Goal: Information Seeking & Learning: Learn about a topic

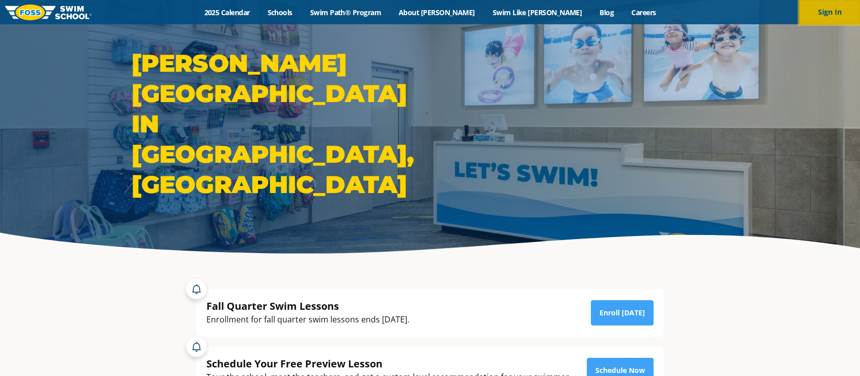
click at [838, 12] on button "Sign In" at bounding box center [829, 12] width 61 height 24
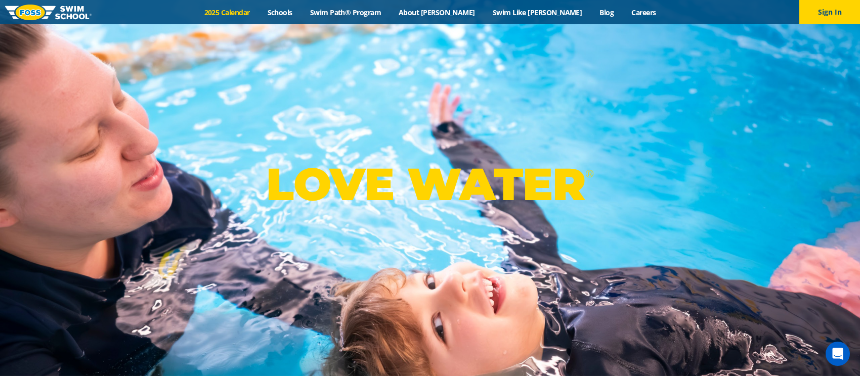
click at [259, 13] on link "2025 Calendar" at bounding box center [226, 13] width 63 height 10
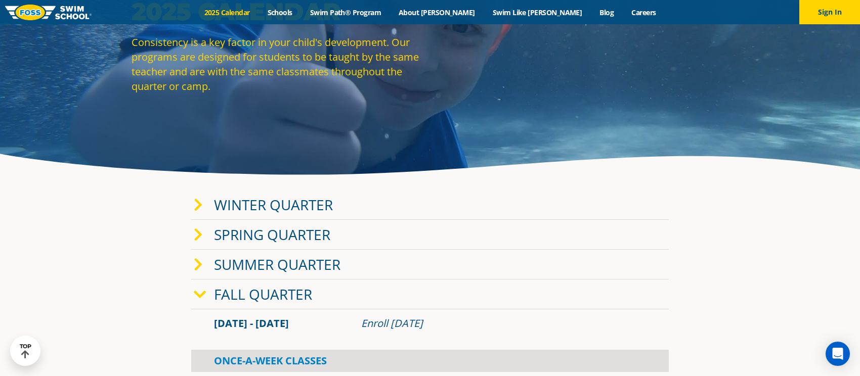
scroll to position [112, 0]
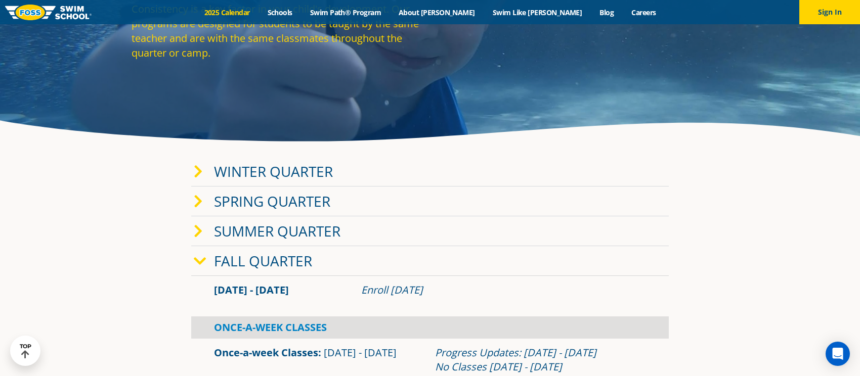
click at [233, 174] on link "Winter Quarter" at bounding box center [273, 171] width 119 height 19
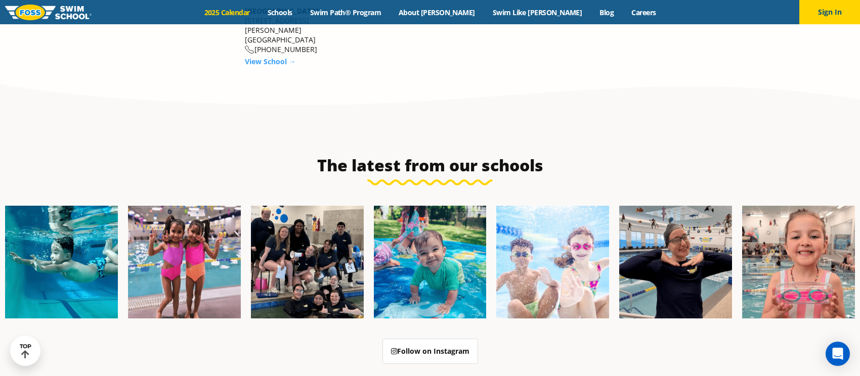
scroll to position [2062, 0]
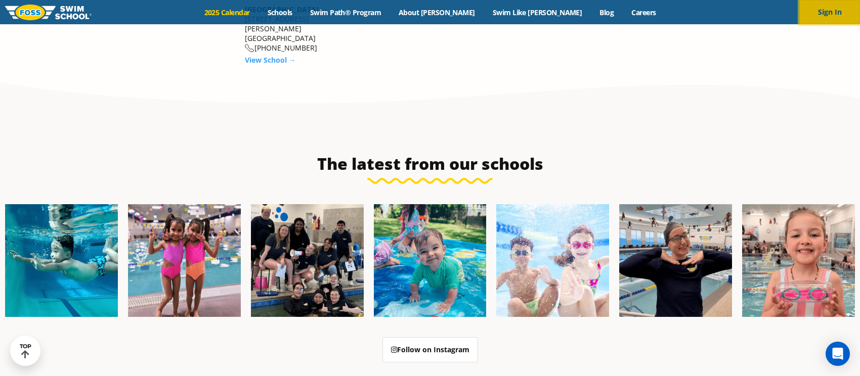
click at [822, 15] on button "Sign In" at bounding box center [829, 12] width 61 height 24
